Goal: Information Seeking & Learning: Learn about a topic

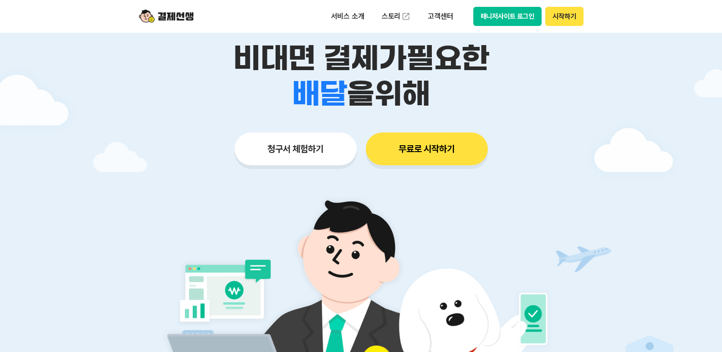
scroll to position [91, 0]
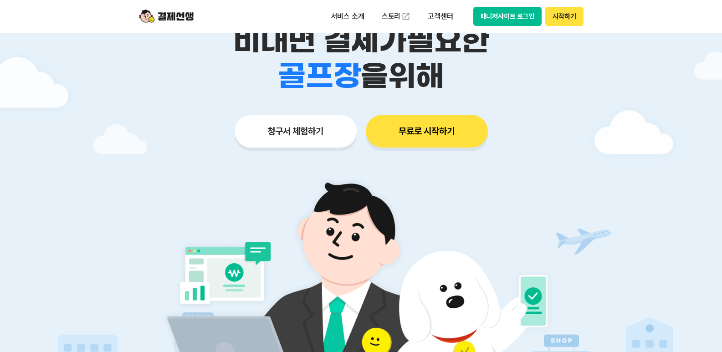
click at [559, 20] on button "시작하기" at bounding box center [564, 16] width 38 height 19
click at [300, 135] on button "청구서 체험하기" at bounding box center [295, 131] width 122 height 33
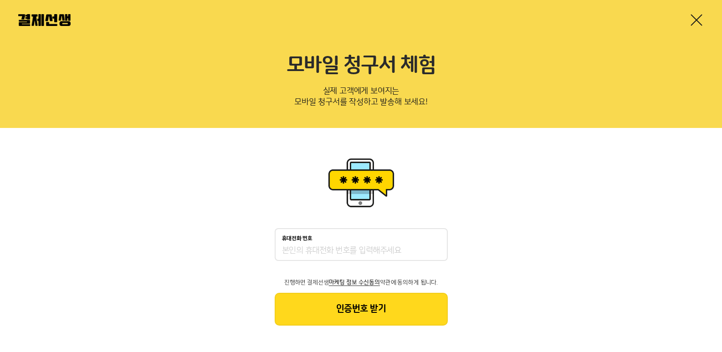
scroll to position [2, 0]
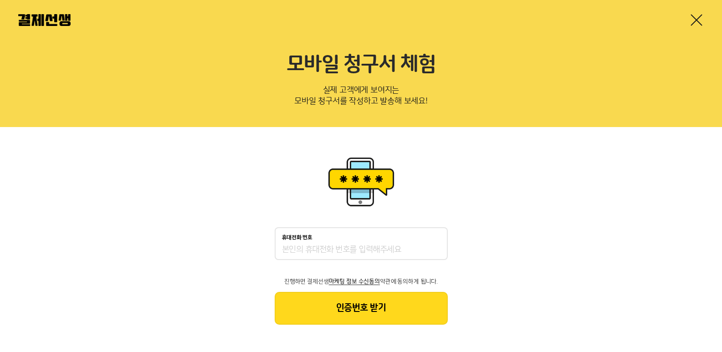
click at [692, 20] on link at bounding box center [696, 20] width 15 height 15
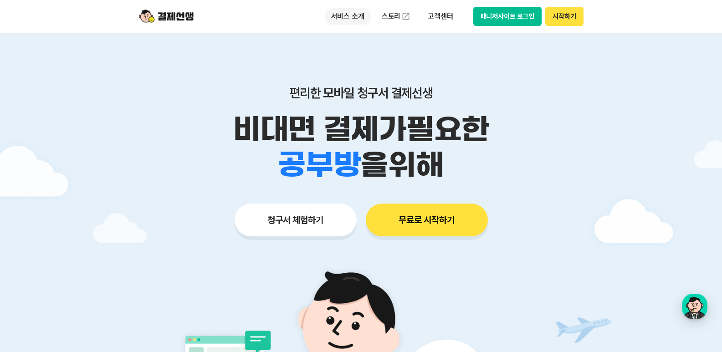
click at [353, 14] on p "서비스 소개" at bounding box center [348, 16] width 46 height 16
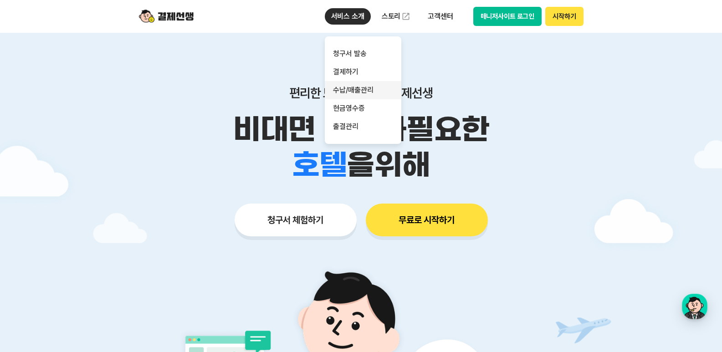
click at [352, 89] on link "수납/매출관리" at bounding box center [363, 90] width 76 height 18
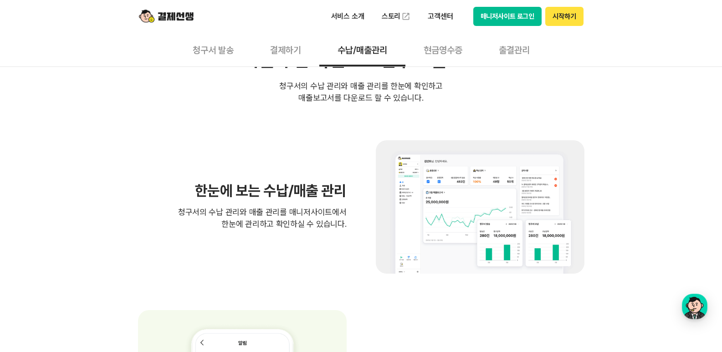
scroll to position [275, 0]
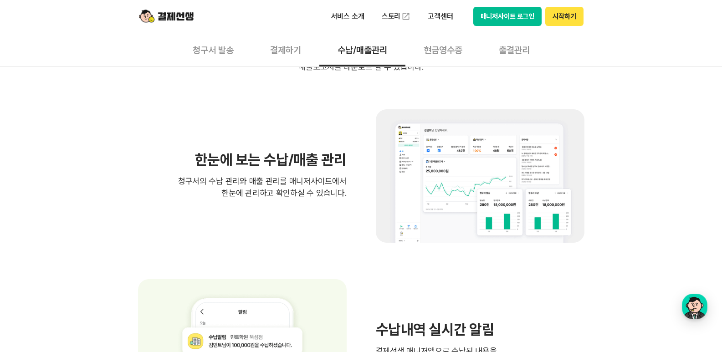
click at [501, 16] on button "매니저사이트 로그인" at bounding box center [507, 16] width 69 height 19
click at [503, 15] on button "매니저사이트 로그인" at bounding box center [507, 16] width 69 height 19
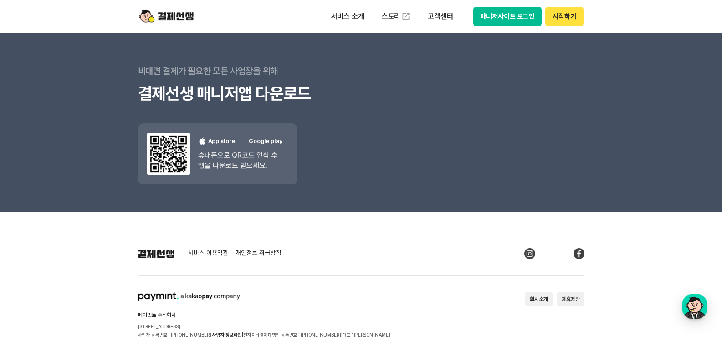
scroll to position [1693, 0]
